Goal: Find specific page/section: Find specific page/section

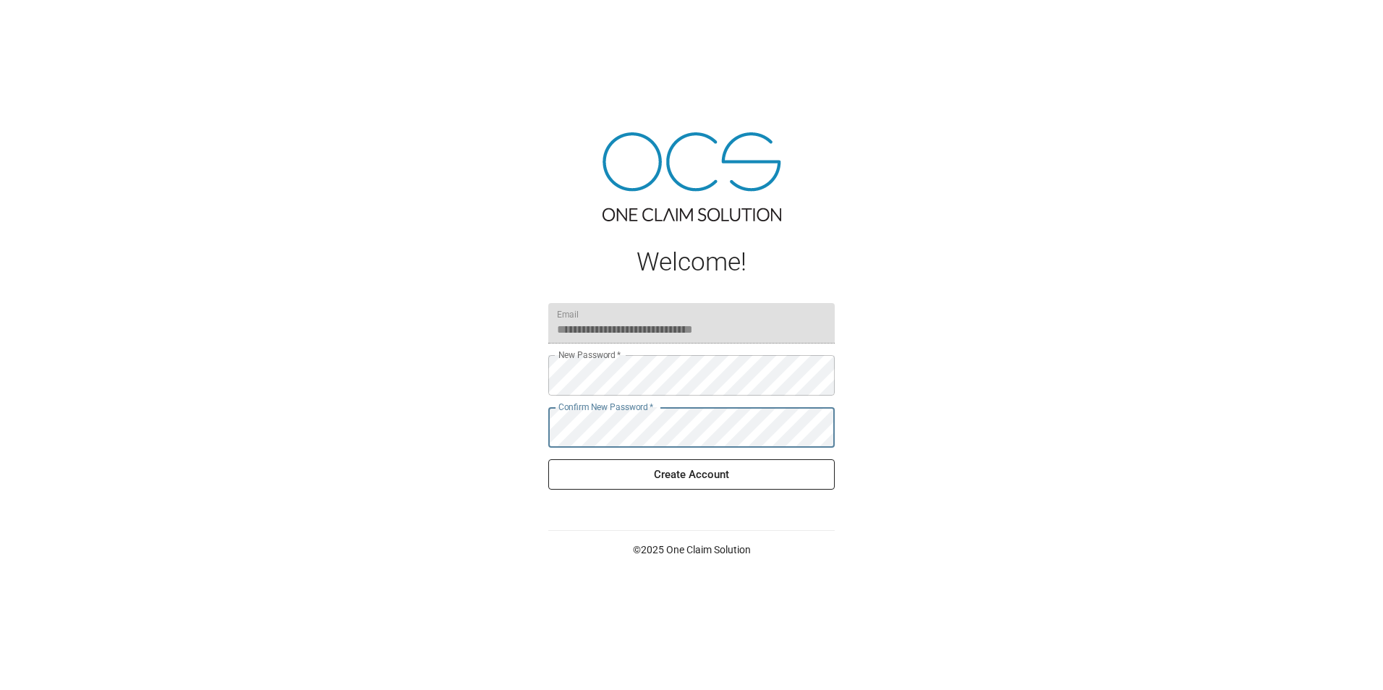
click at [747, 470] on button "Create Account" at bounding box center [691, 474] width 287 height 30
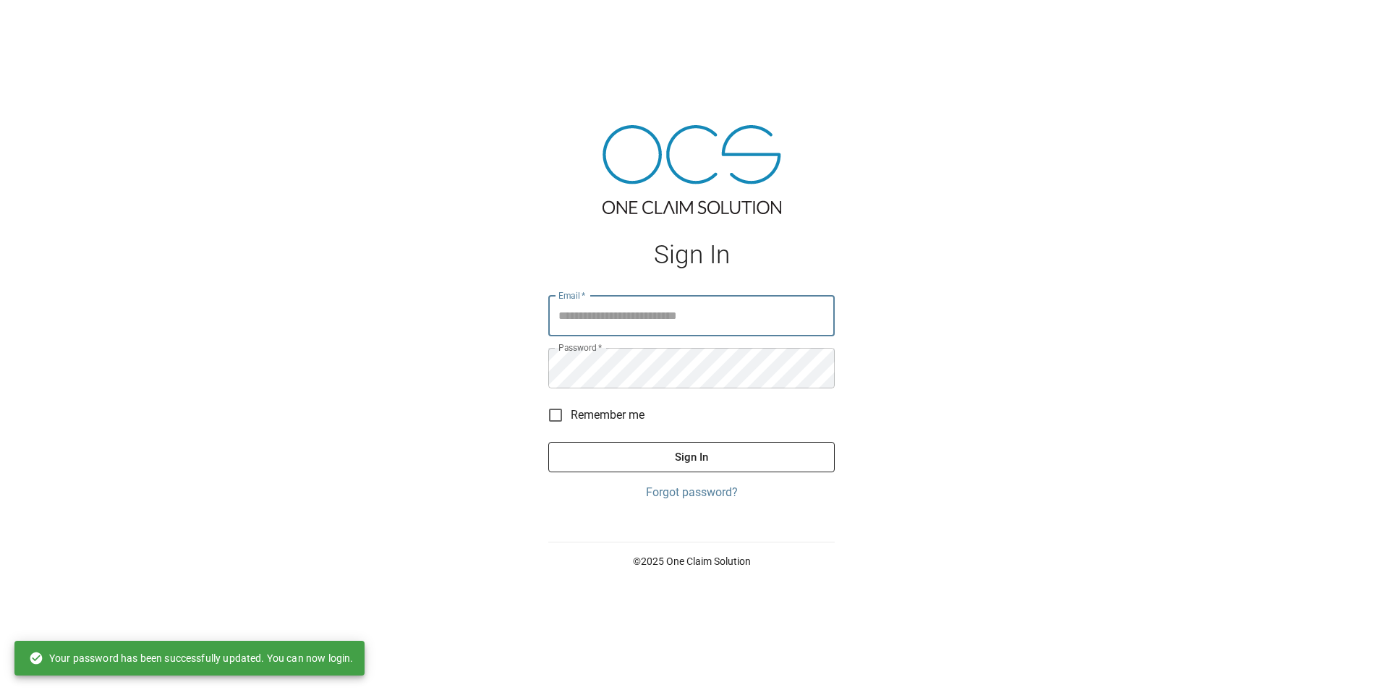
type input "**********"
click at [715, 447] on button "Sign In" at bounding box center [691, 457] width 287 height 30
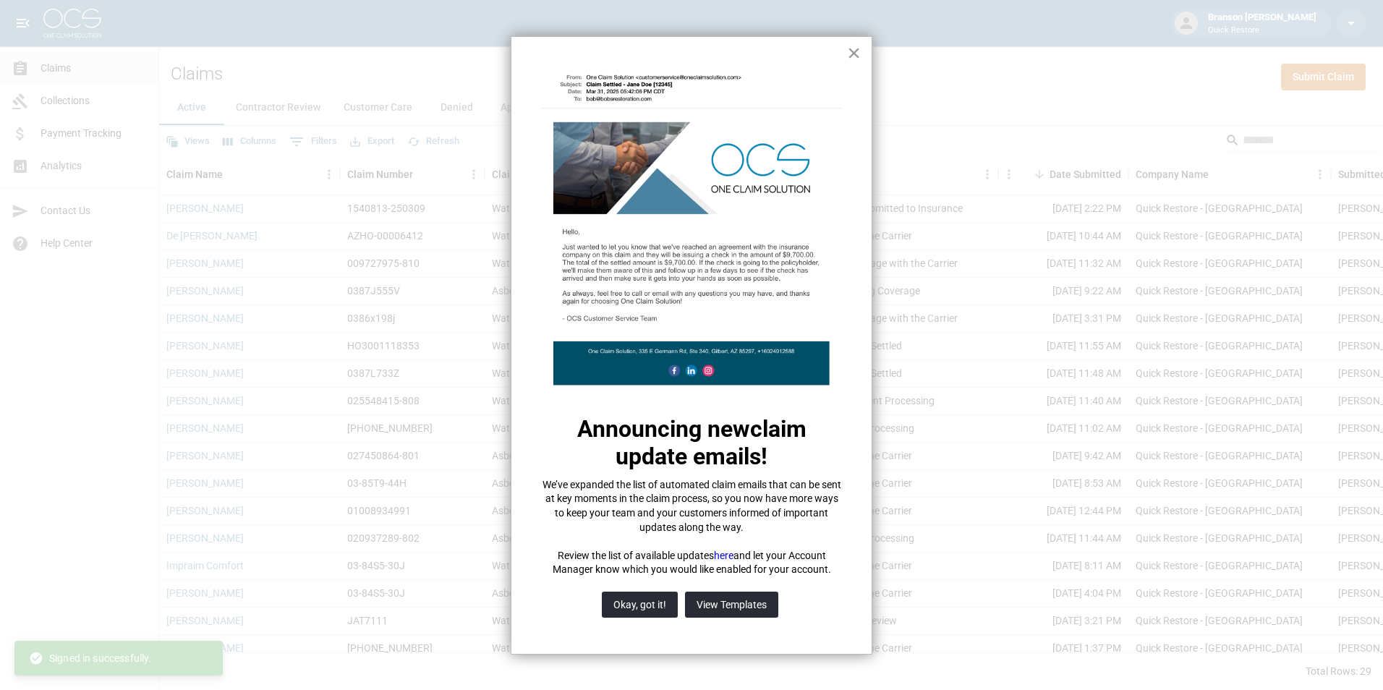
click at [849, 54] on button "×" at bounding box center [854, 52] width 14 height 23
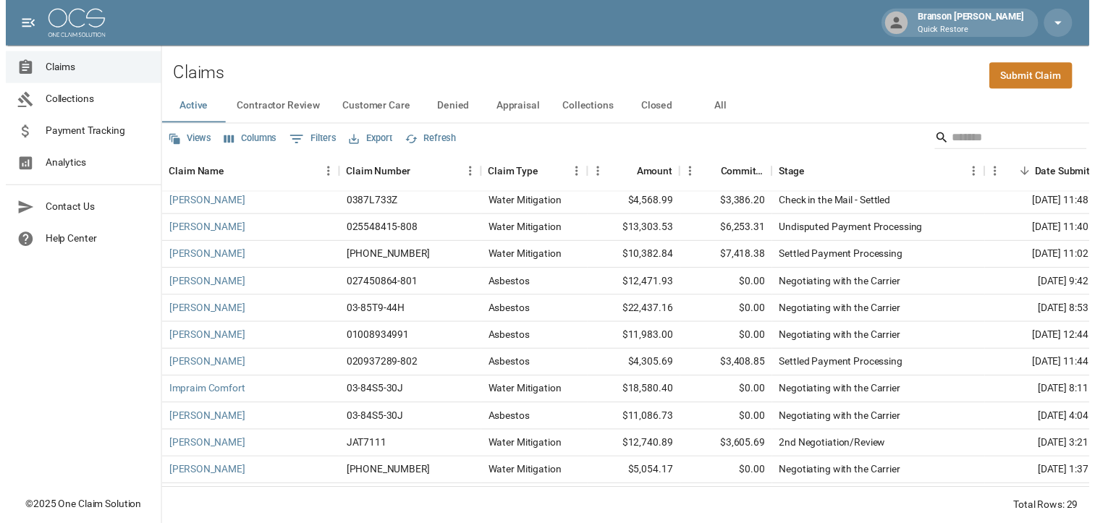
scroll to position [145, 0]
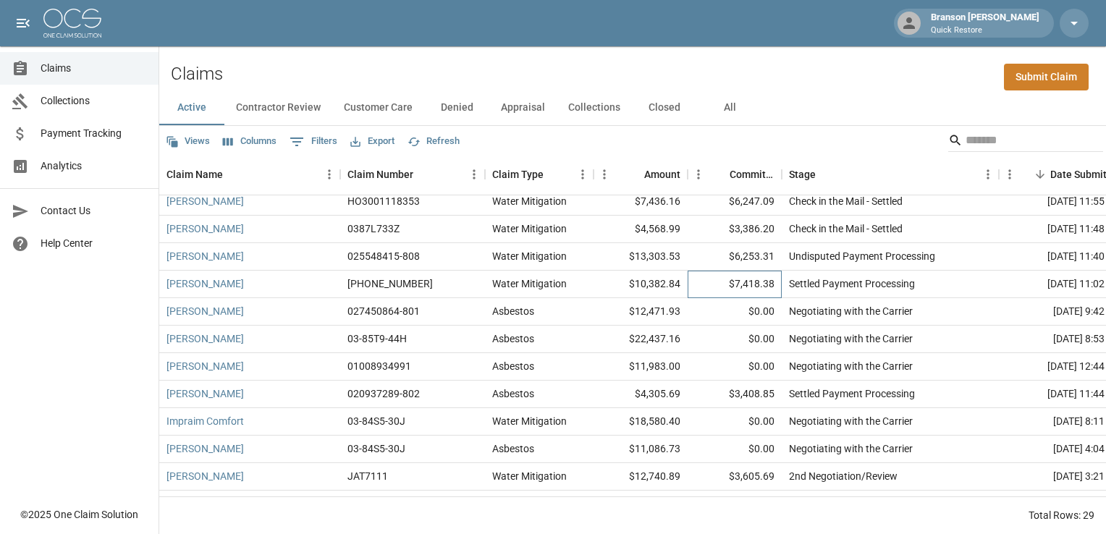
click at [730, 285] on div "$7,418.38" at bounding box center [734, 284] width 94 height 27
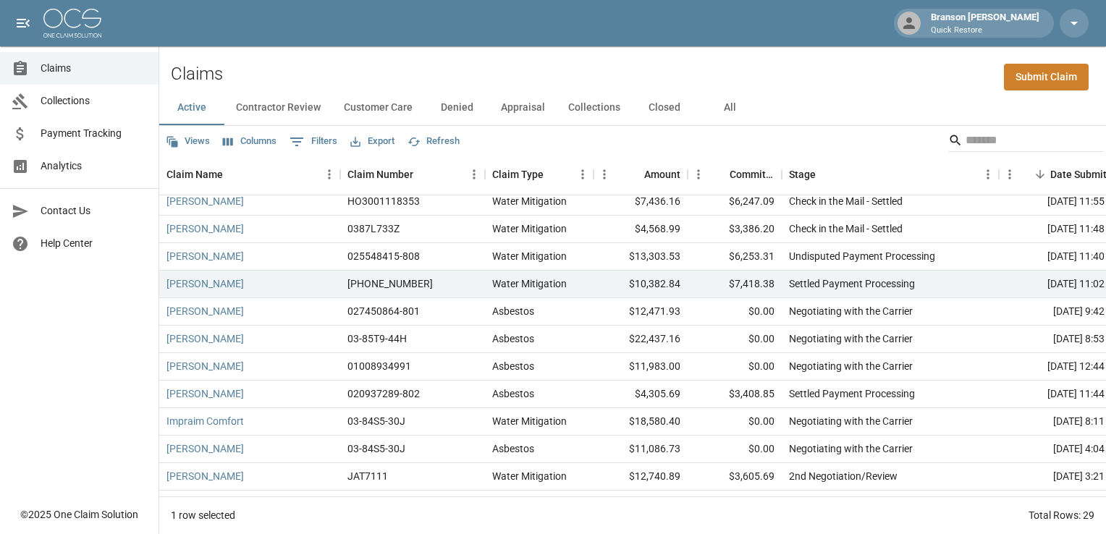
click at [104, 321] on div "Claims Collections Payment Tracking Analytics Contact Us Help Center" at bounding box center [79, 249] width 158 height 499
click at [840, 287] on div "Settled Payment Processing" at bounding box center [852, 283] width 126 height 14
click at [599, 284] on div "$10,382.84" at bounding box center [640, 284] width 94 height 27
click at [242, 283] on div "[PERSON_NAME]" at bounding box center [249, 284] width 181 height 27
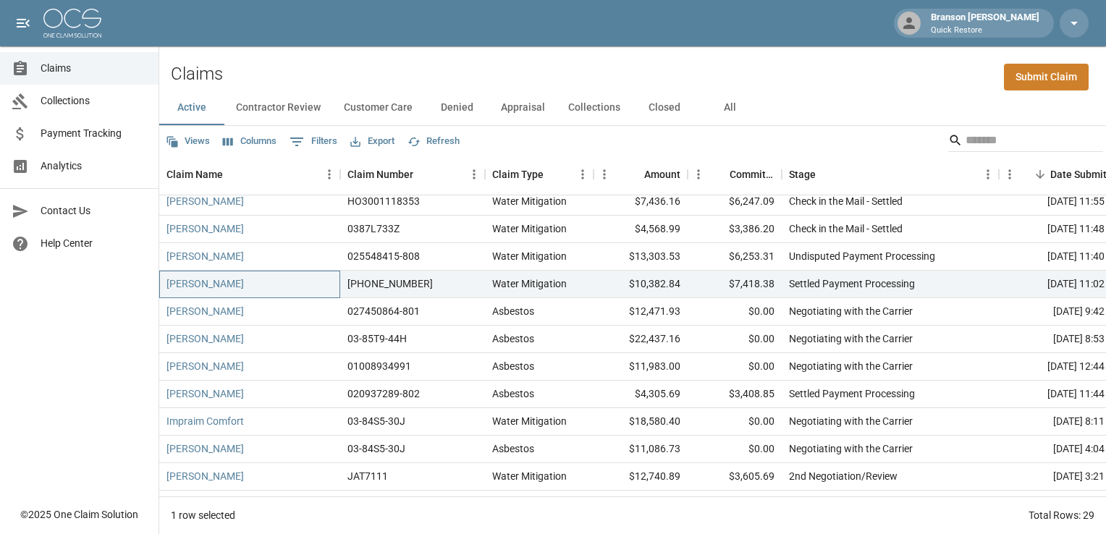
click at [223, 283] on div "[PERSON_NAME]" at bounding box center [249, 284] width 181 height 27
click at [214, 283] on link "[PERSON_NAME]" at bounding box center [204, 283] width 77 height 14
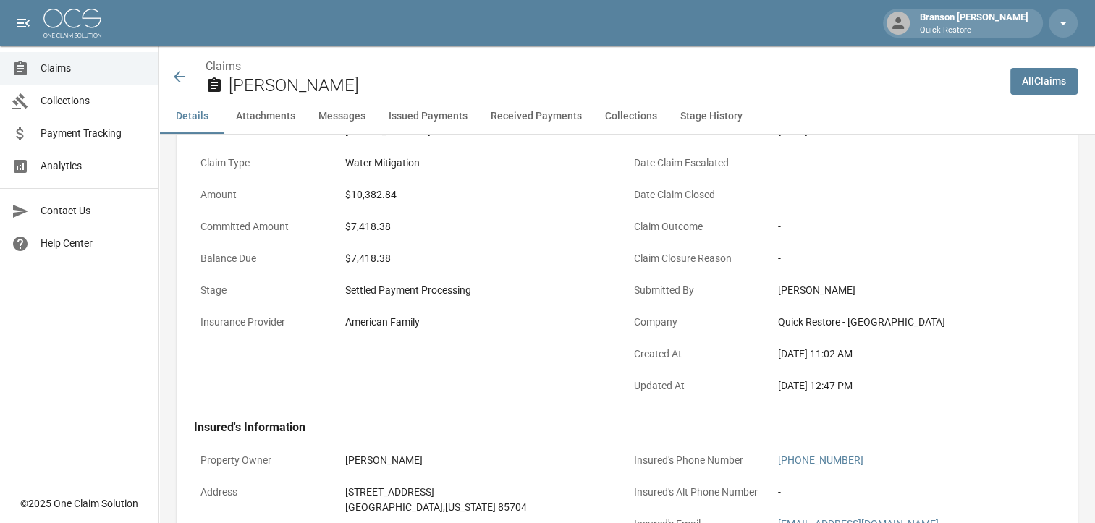
scroll to position [217, 0]
